Goal: Information Seeking & Learning: Find specific fact

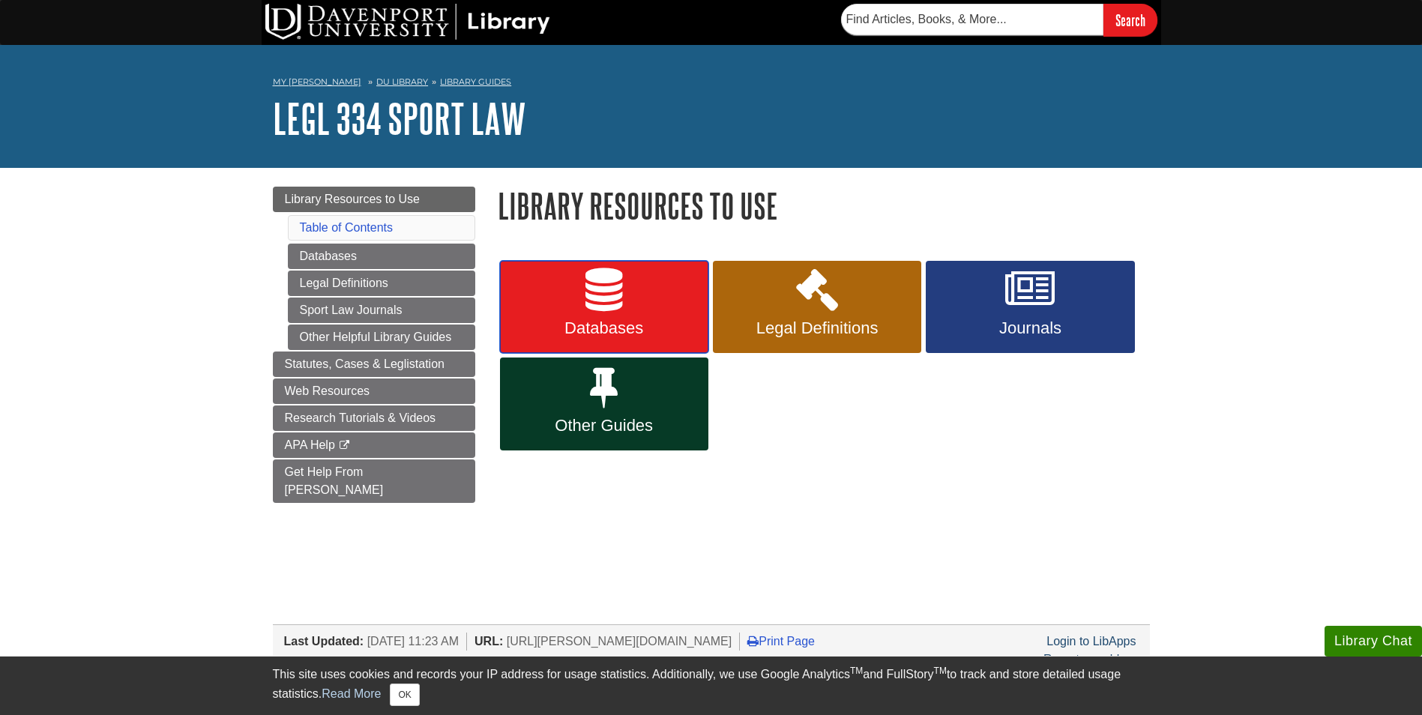
click at [628, 283] on link "Databases" at bounding box center [604, 307] width 208 height 93
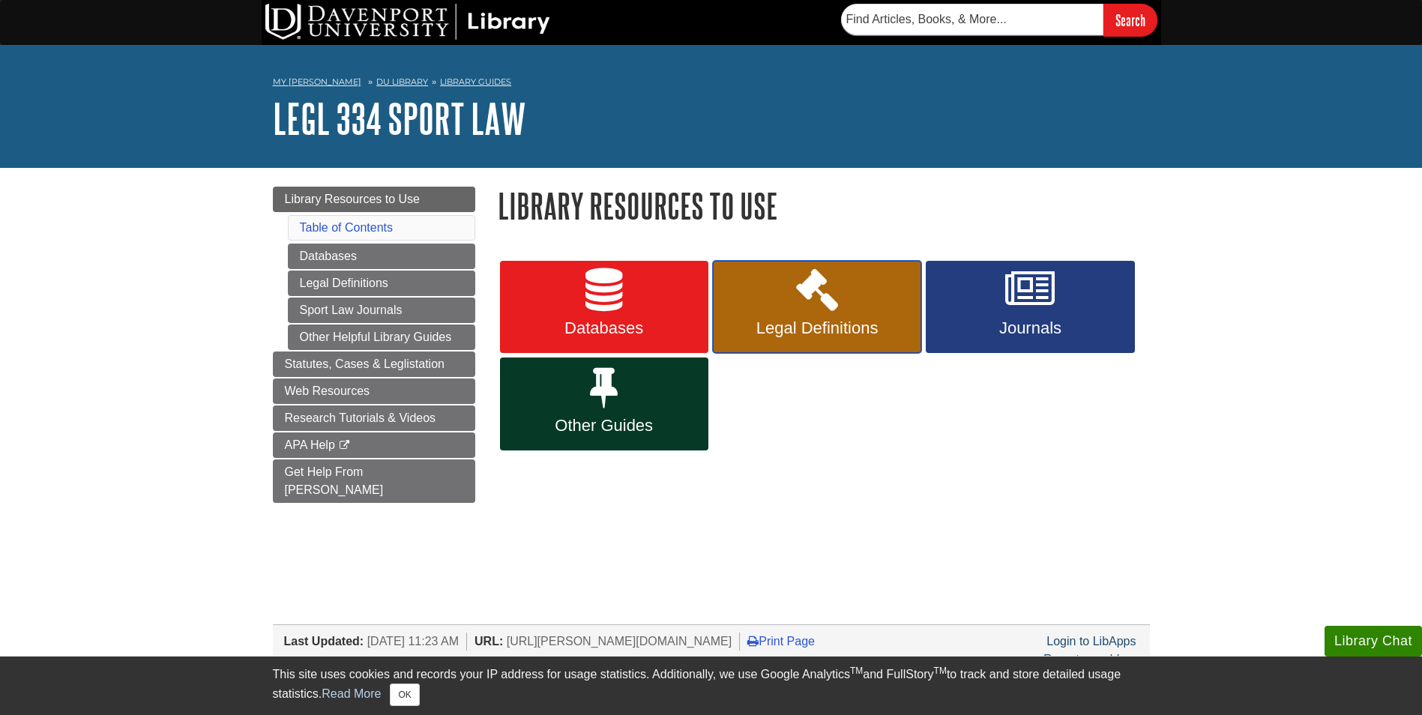
click at [846, 320] on span "Legal Definitions" at bounding box center [817, 328] width 186 height 19
click at [1073, 326] on span "Journals" at bounding box center [1030, 328] width 186 height 19
click at [612, 402] on icon at bounding box center [604, 386] width 28 height 43
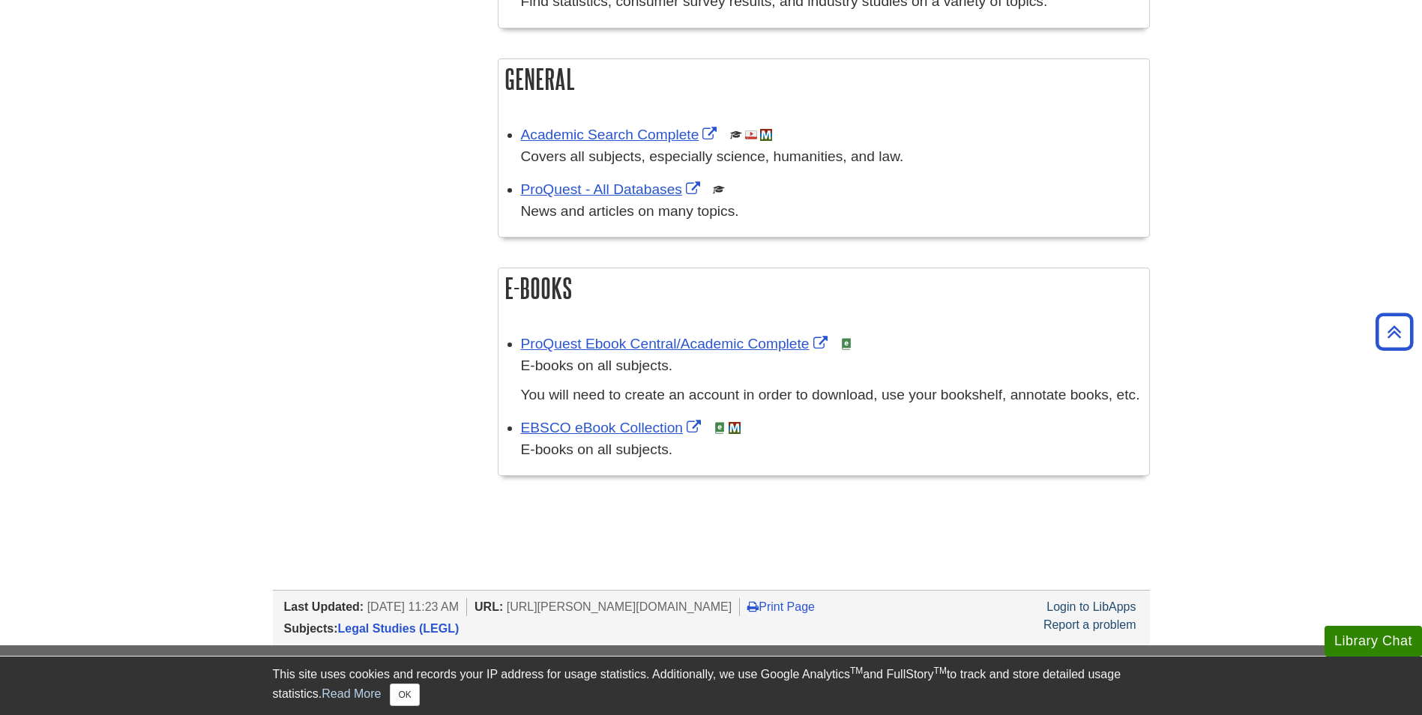
scroll to position [1049, 0]
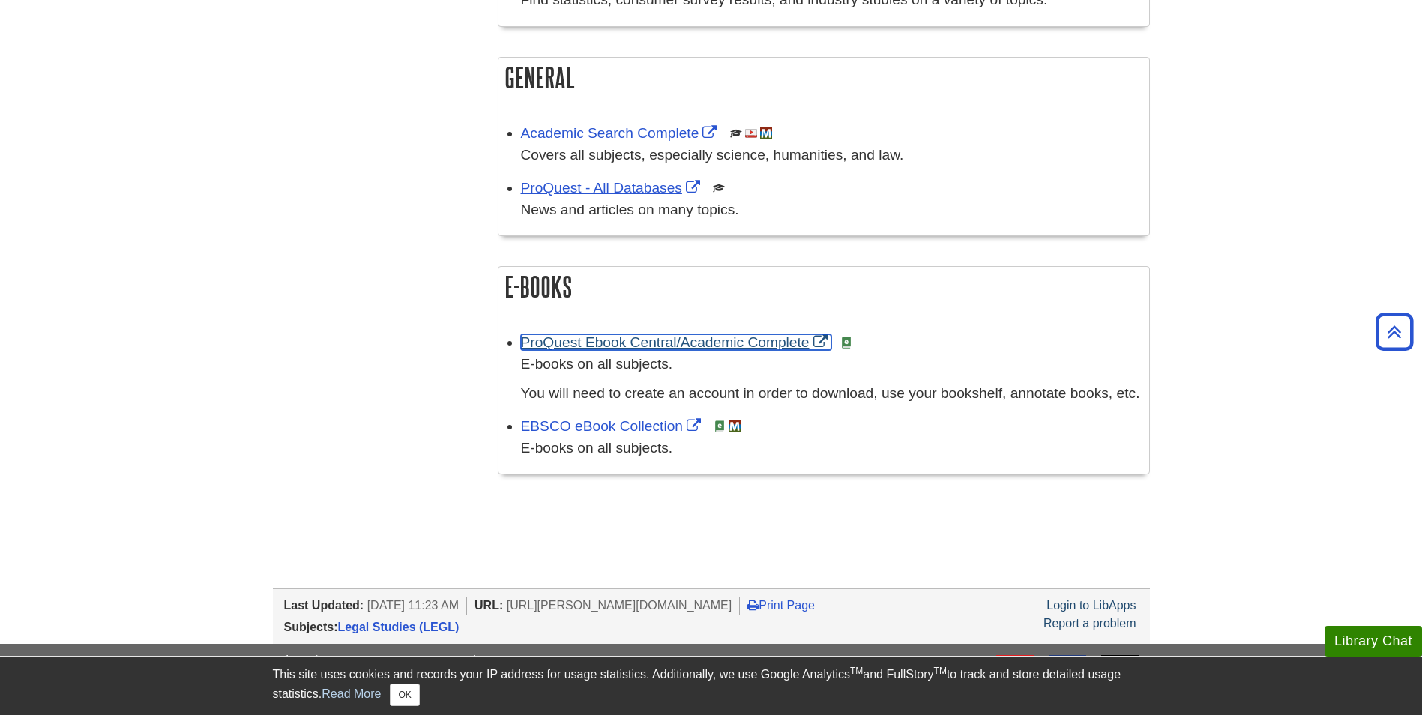
click at [610, 339] on link "ProQuest Ebook Central/Academic Complete" at bounding box center [676, 342] width 310 height 16
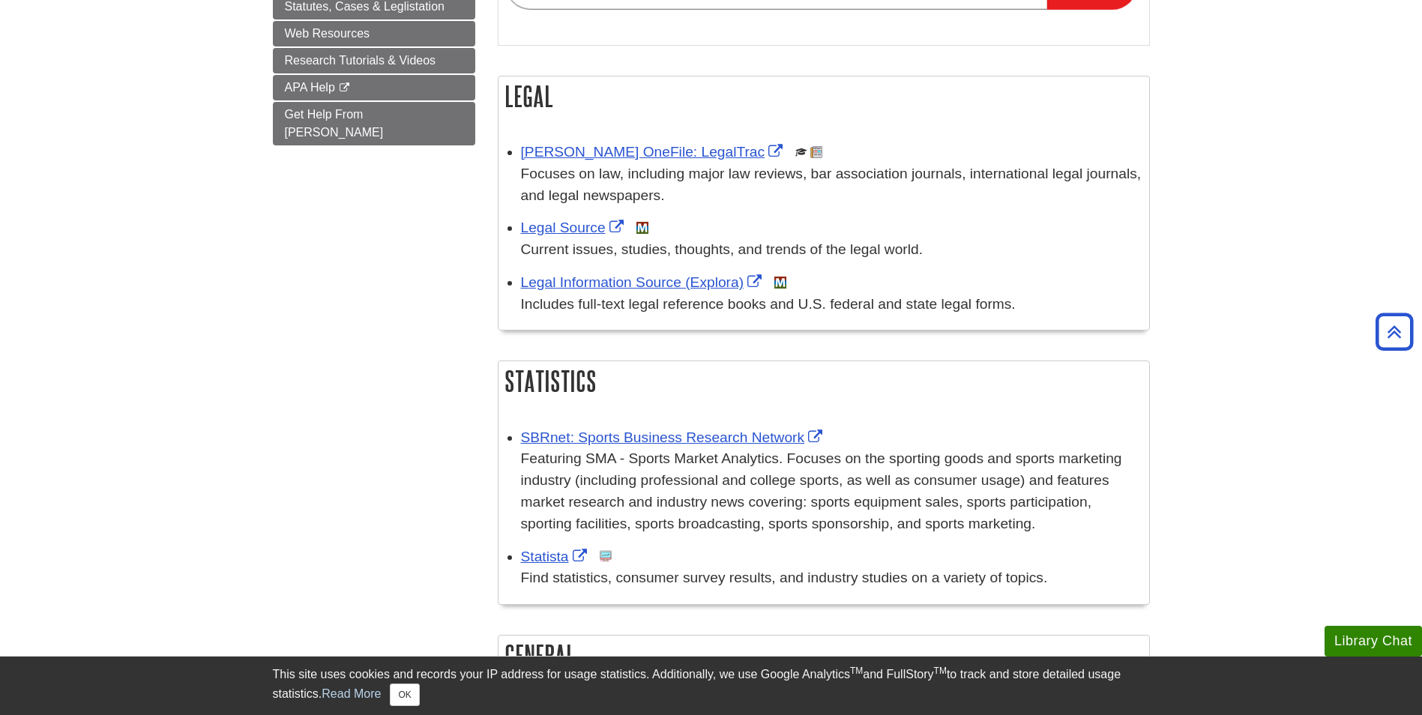
scroll to position [450, 0]
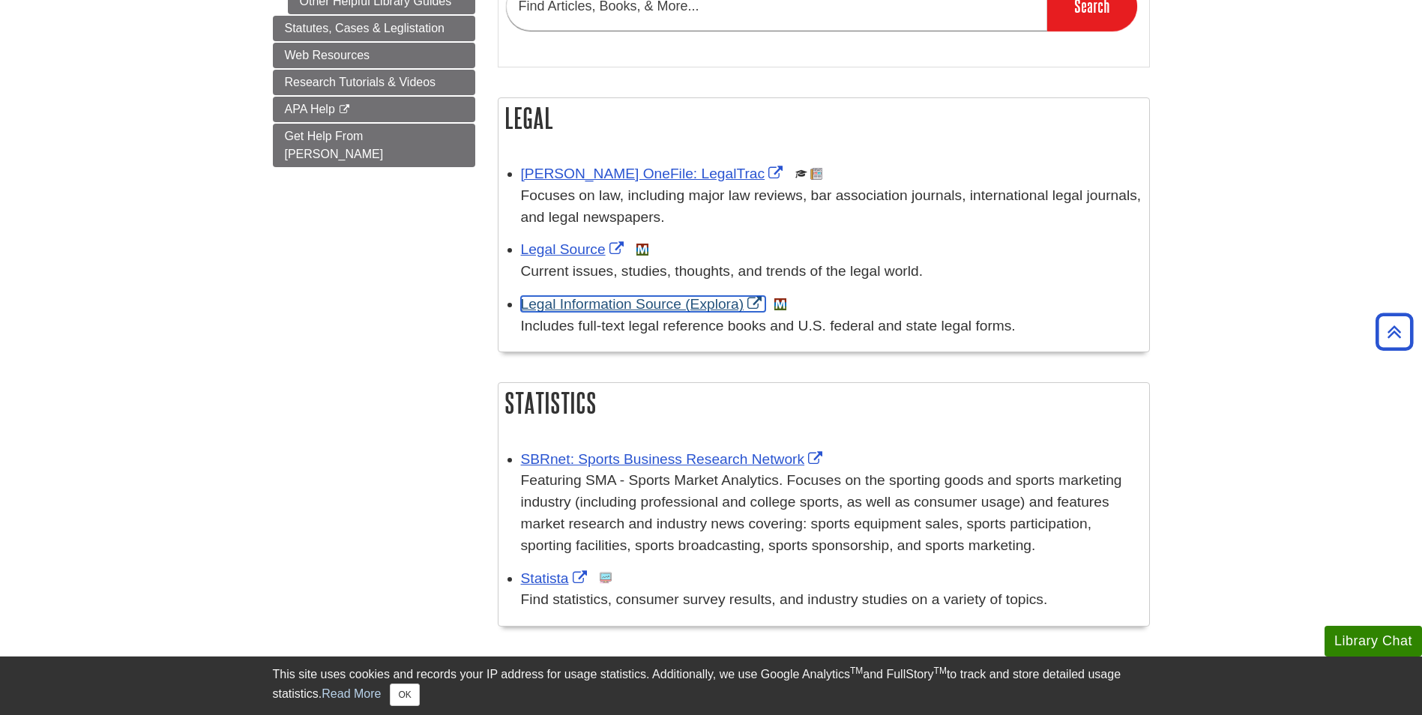
click at [608, 306] on link "Legal Information Source (Explora)" at bounding box center [643, 304] width 245 height 16
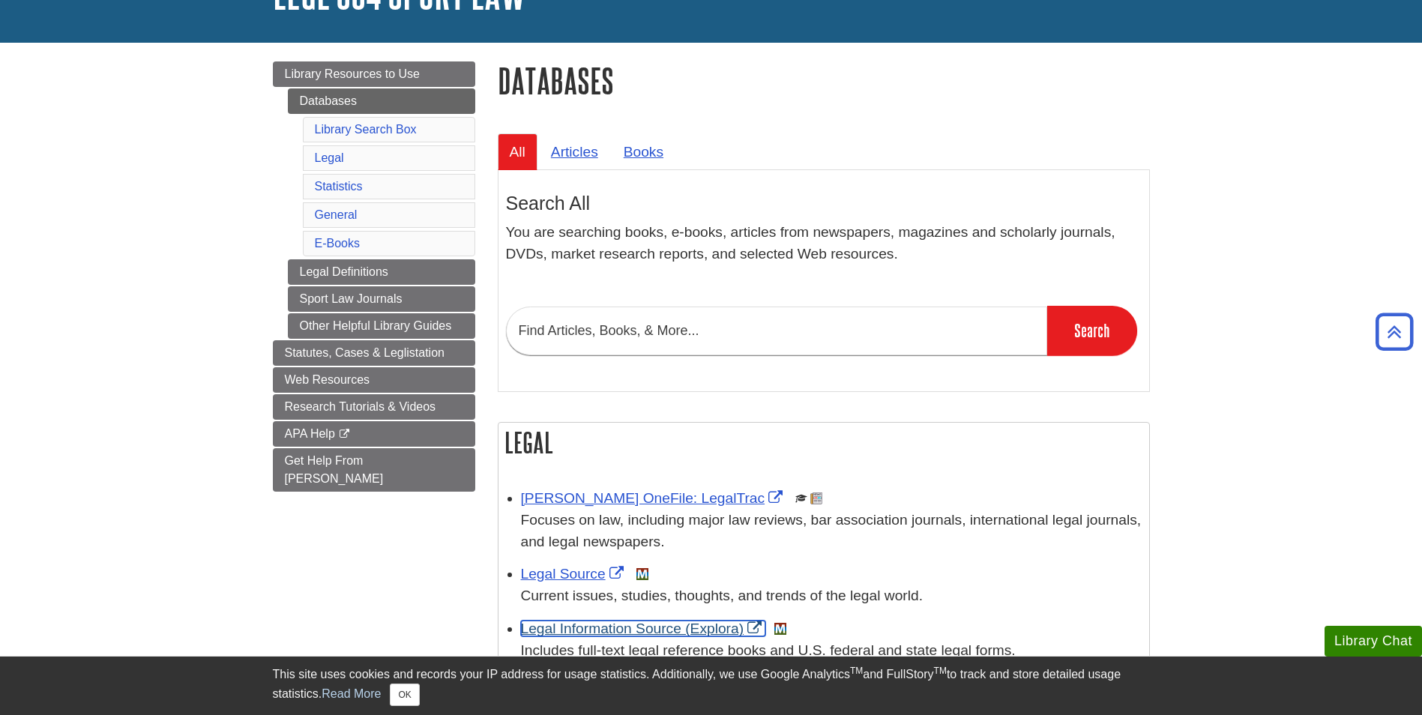
scroll to position [75, 0]
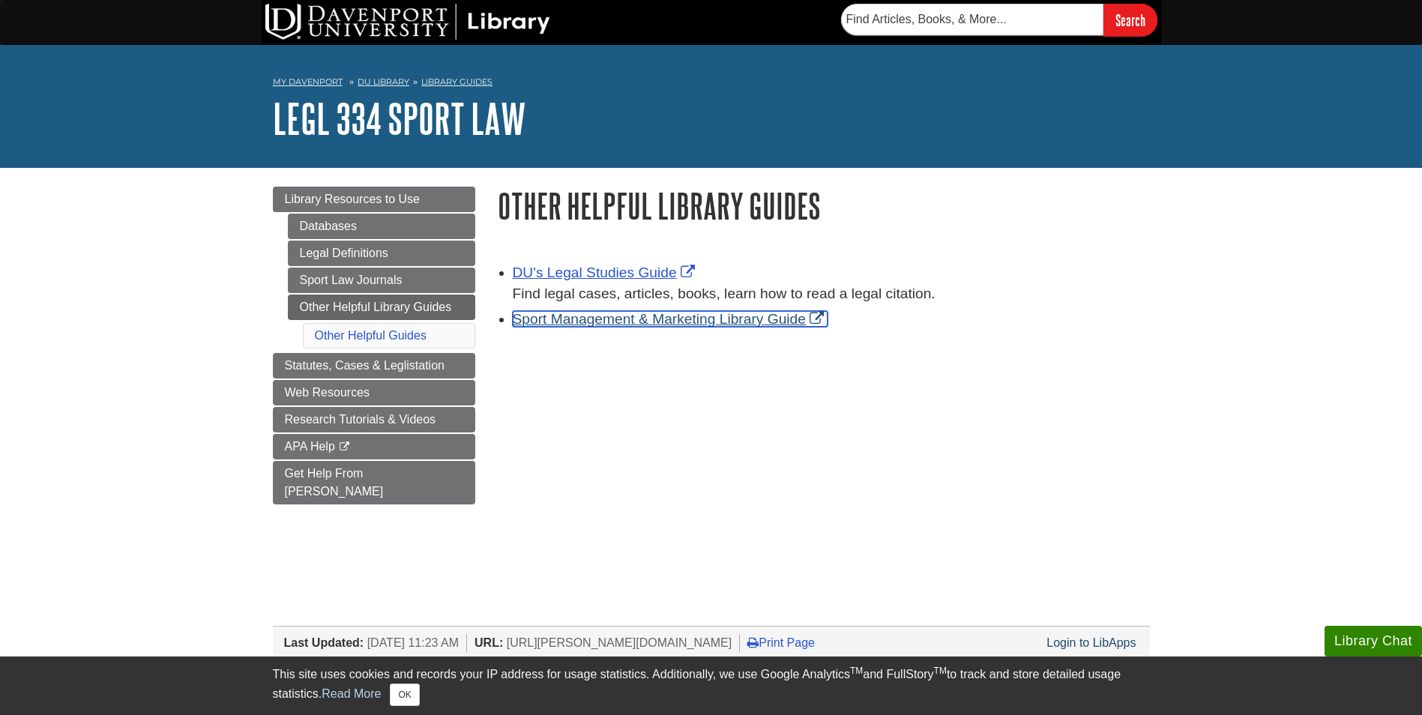
click at [617, 313] on link "Sport Management & Marketing Library Guide" at bounding box center [670, 319] width 315 height 16
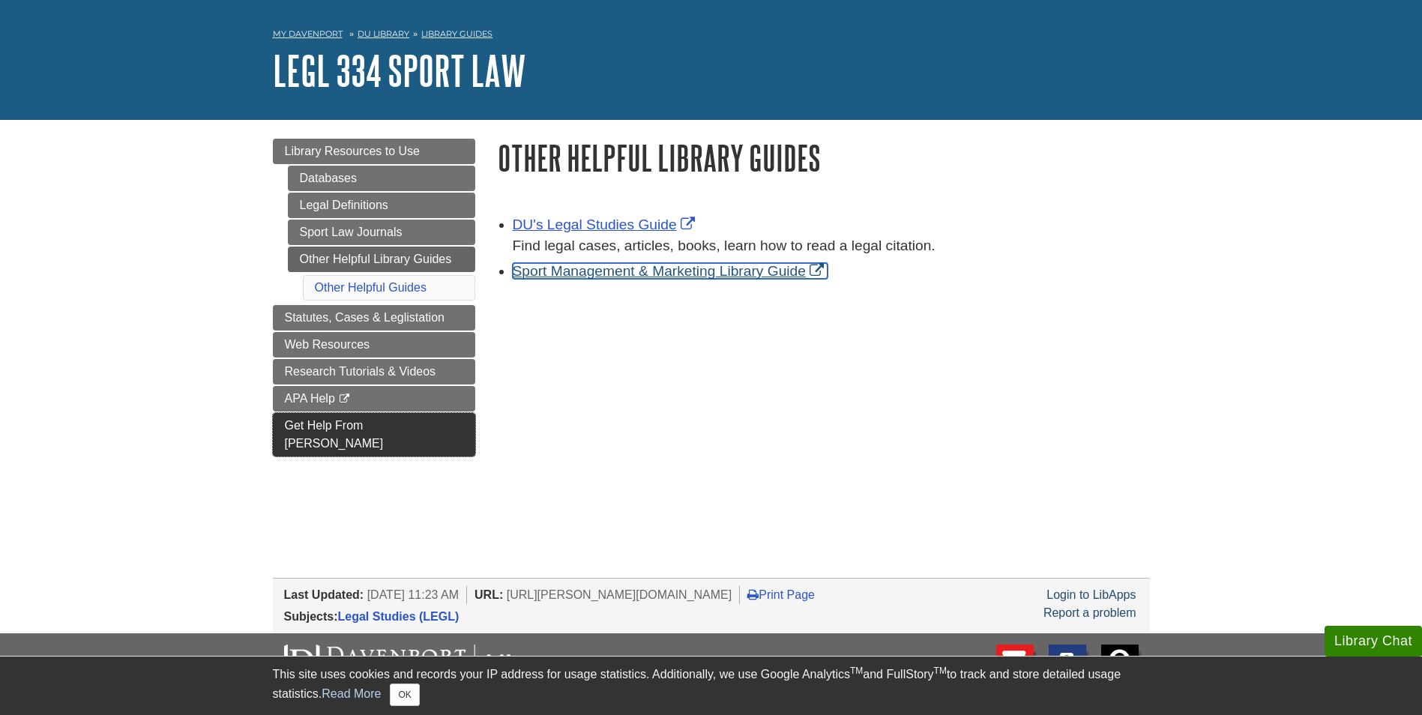
scroll to position [75, 0]
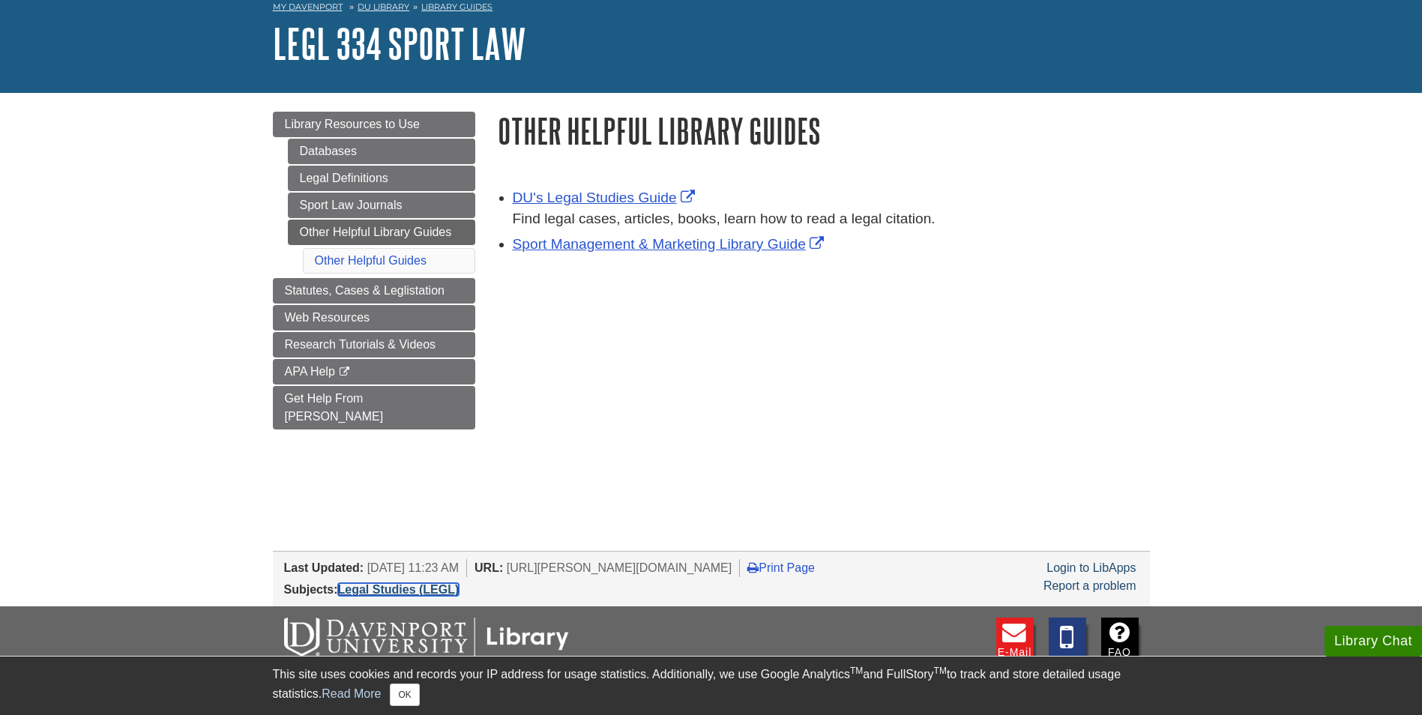
click at [400, 583] on link "Legal Studies (LEGL)" at bounding box center [398, 589] width 121 height 13
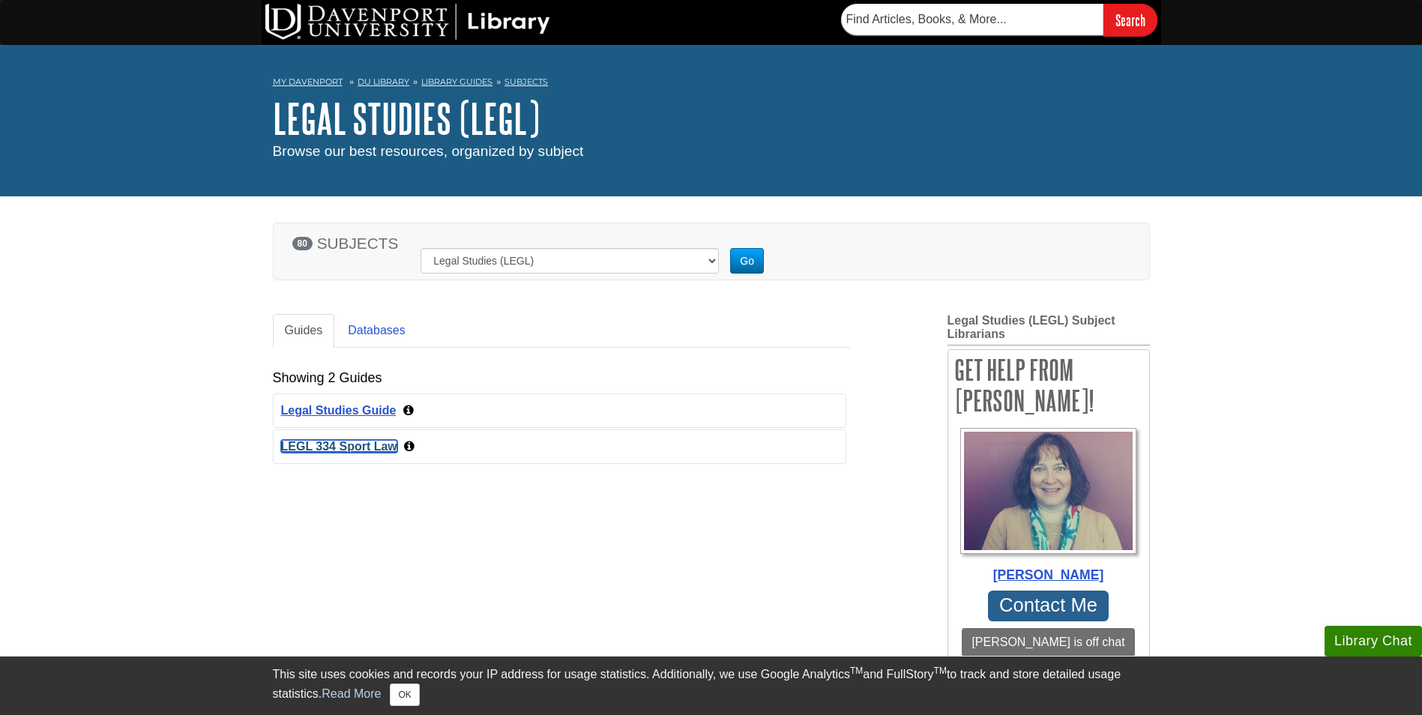
click at [327, 445] on link "LEGL 334 Sport Law" at bounding box center [339, 446] width 116 height 13
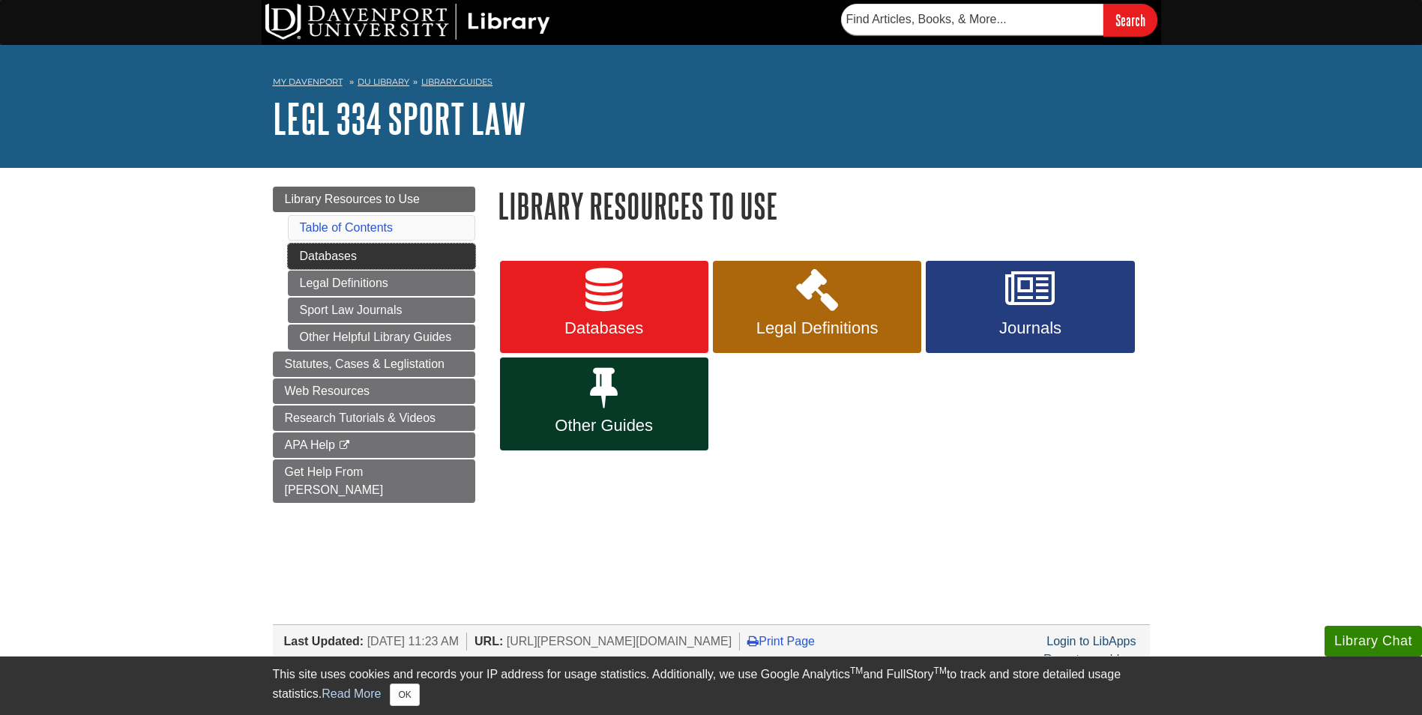
click at [337, 262] on link "Databases" at bounding box center [381, 256] width 187 height 25
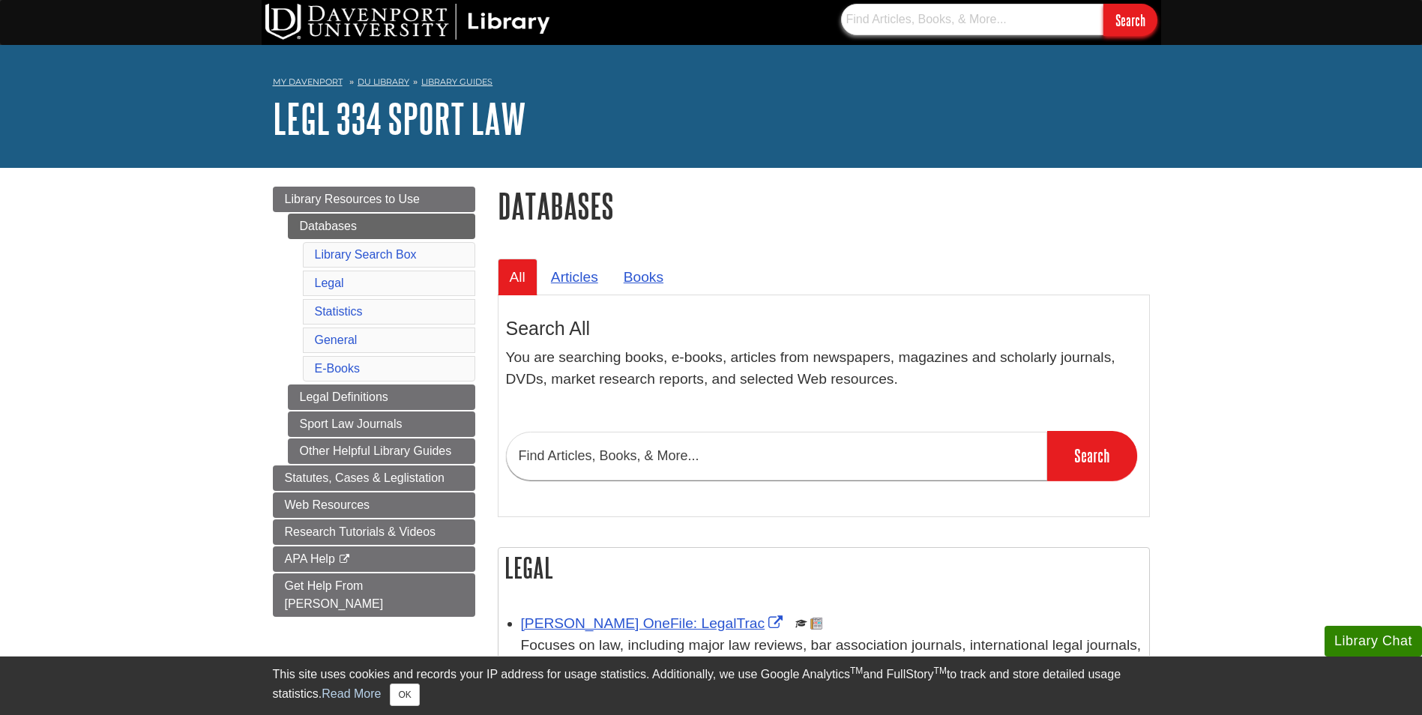
click at [884, 7] on input "text" at bounding box center [972, 19] width 262 height 31
paste input "rstamper2@davenport.edu"
type input "rstamper2@davenport.edu"
paste input "9781000297218"
click at [1103, 4] on input "Search" at bounding box center [1130, 20] width 54 height 32
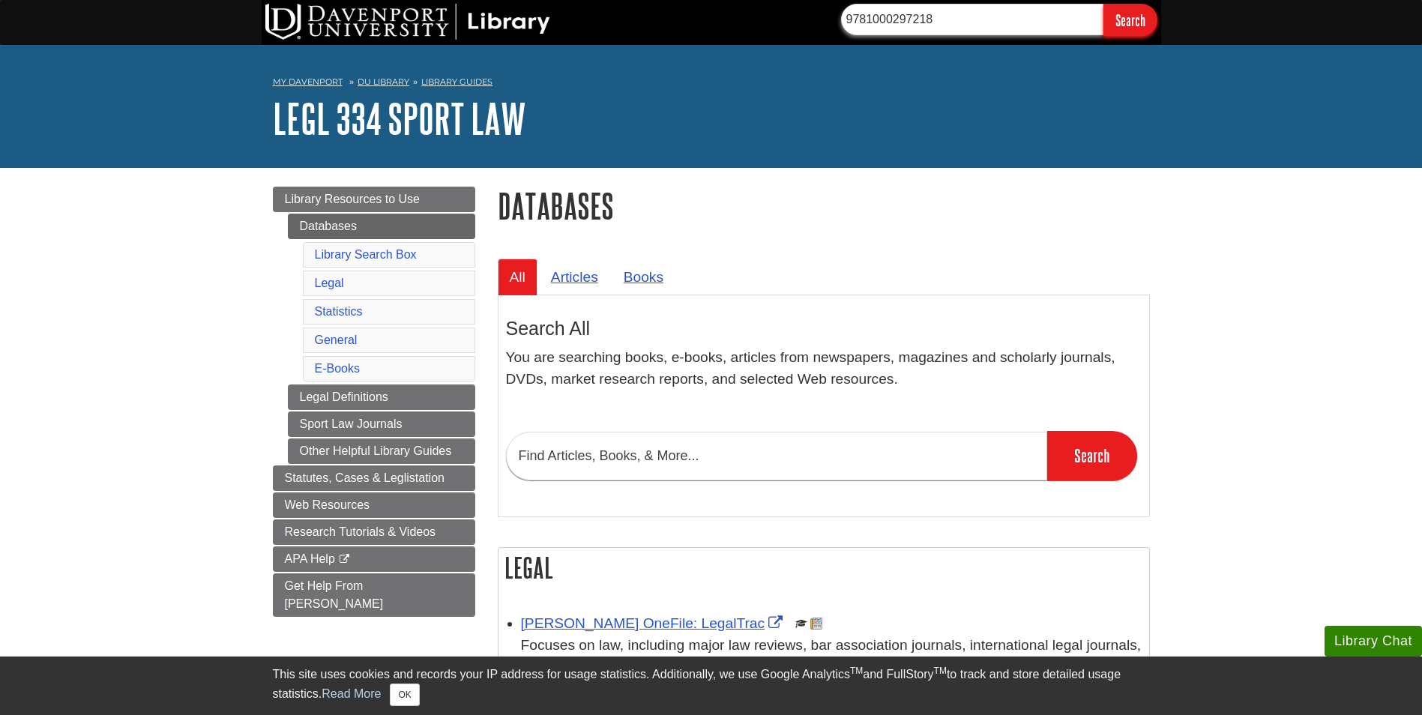
drag, startPoint x: 981, startPoint y: 24, endPoint x: 754, endPoint y: 40, distance: 226.9
click at [756, 39] on div "9781000297218 Search" at bounding box center [712, 22] width 900 height 45
paste input "Sport Law : A Managerial Approach"
click at [1103, 4] on input "Search" at bounding box center [1130, 20] width 54 height 32
drag, startPoint x: 1044, startPoint y: 25, endPoint x: 773, endPoint y: 49, distance: 272.4
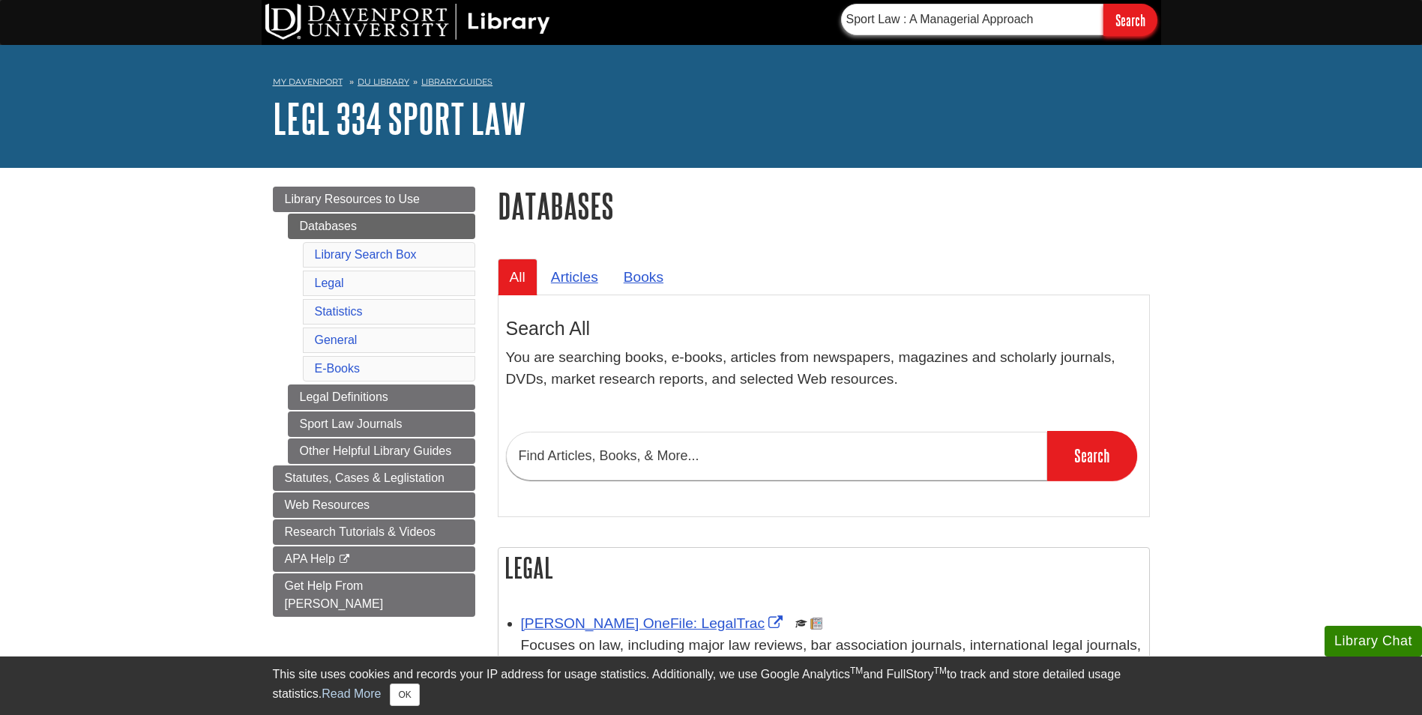
paste input ", A Managerial Approach, 4th Edition, Routledge"
type input "Sport Law, A Managerial Approach, 4th Edition, Routledge"
click at [1103, 4] on input "Search" at bounding box center [1130, 20] width 54 height 32
